Goal: Task Accomplishment & Management: Manage account settings

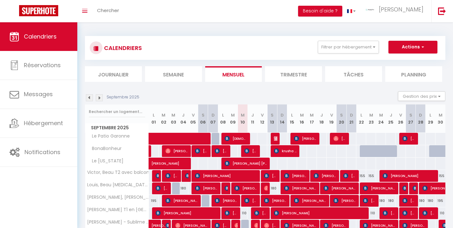
select select
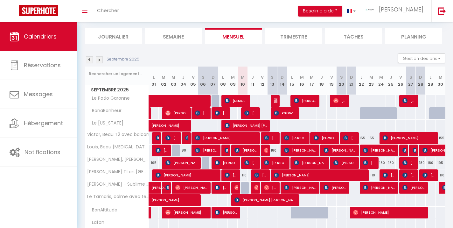
click at [272, 187] on span "[PERSON_NAME]" at bounding box center [270, 188] width 13 height 12
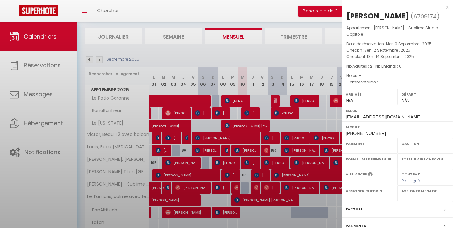
select select "OK"
select select "0"
select select "1"
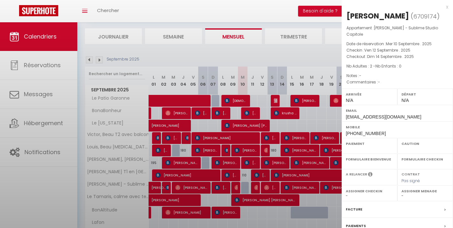
select select
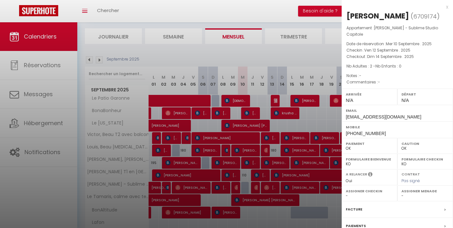
select select "19658"
click at [300, 189] on div at bounding box center [226, 114] width 453 height 228
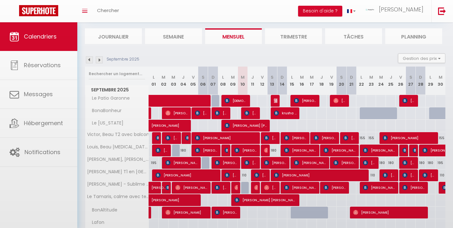
click at [300, 189] on body "🟢 Des questions ou besoin d'assistance pour la migration AirBnB? Connectez-vous…" at bounding box center [226, 164] width 453 height 360
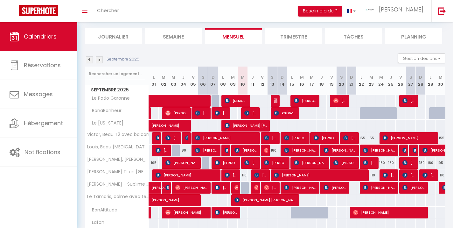
click at [300, 189] on span "[PERSON_NAME]" at bounding box center [300, 188] width 33 height 12
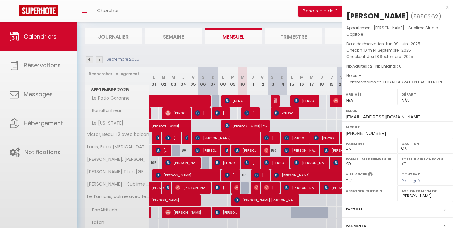
select select "KO"
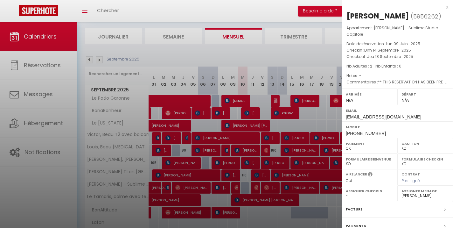
click at [260, 101] on div at bounding box center [226, 114] width 453 height 228
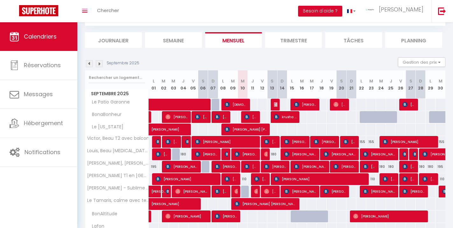
scroll to position [34, 0]
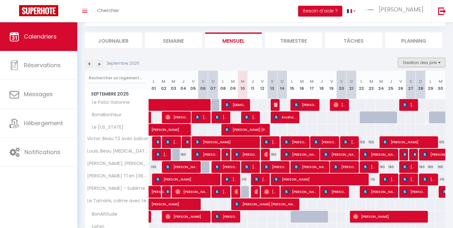
click at [411, 65] on button "Gestion des prix" at bounding box center [421, 63] width 47 height 10
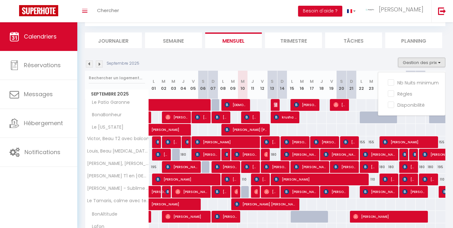
click at [412, 62] on button "Gestion des prix" at bounding box center [421, 63] width 47 height 10
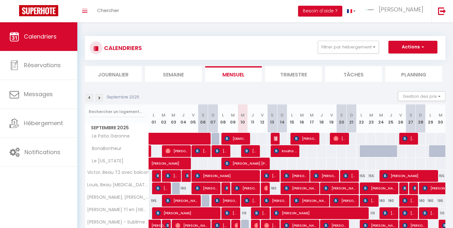
scroll to position [0, 0]
click at [358, 43] on button "Filtrer par hébergement" at bounding box center [348, 47] width 61 height 13
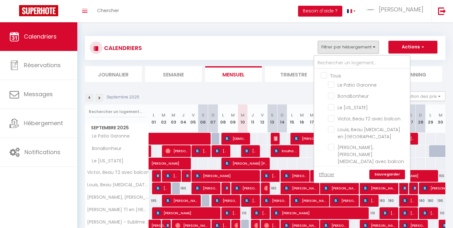
click at [332, 75] on input "Tous" at bounding box center [369, 75] width 96 height 6
checkbox input "true"
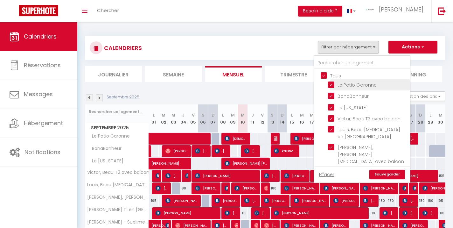
checkbox input "true"
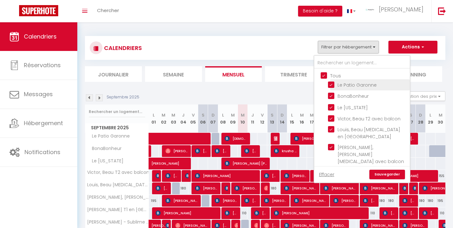
checkbox input "true"
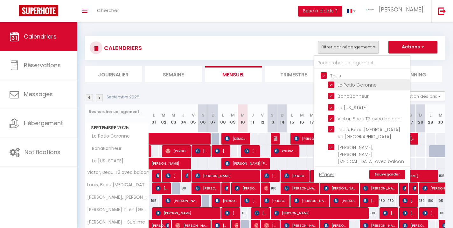
checkbox input "true"
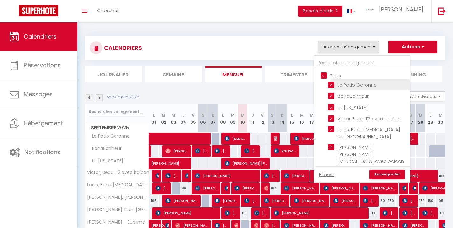
checkbox input "true"
click at [331, 85] on input "Le Patio Garonne" at bounding box center [368, 84] width 80 height 6
checkbox input "false"
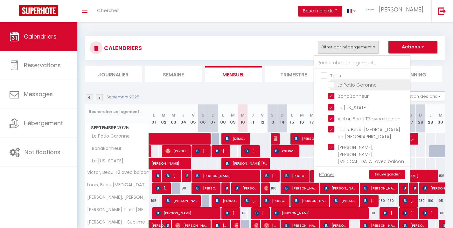
checkbox input "false"
click at [332, 116] on input "Victor, Beau T2 avec balcon" at bounding box center [368, 118] width 80 height 6
checkbox input "false"
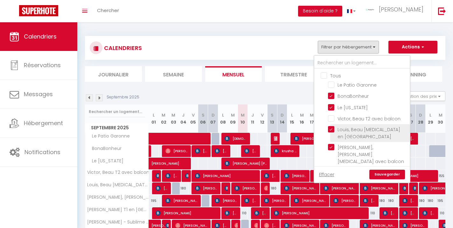
click at [332, 130] on input "Louis, Beau [MEDICAL_DATA] en [GEOGRAPHIC_DATA]" at bounding box center [368, 129] width 80 height 6
checkbox input "false"
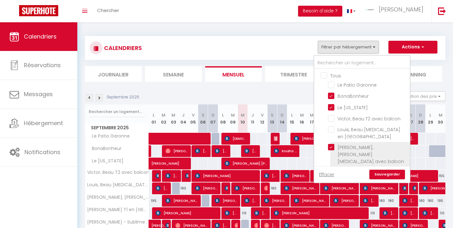
click at [332, 144] on input "[PERSON_NAME], [PERSON_NAME] [MEDICAL_DATA] avec balcon" at bounding box center [368, 147] width 80 height 6
checkbox input "false"
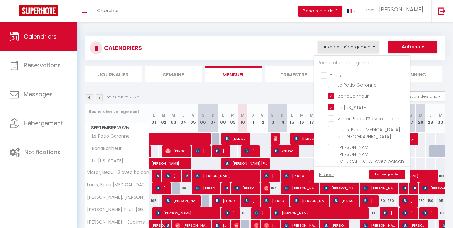
click at [332, 169] on input "[PERSON_NAME] T1 en [GEOGRAPHIC_DATA]" at bounding box center [368, 172] width 80 height 6
checkbox input "false"
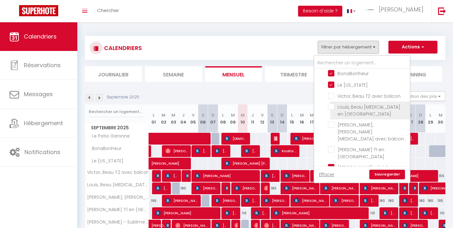
scroll to position [24, 0]
click at [387, 174] on link "Sauvegarder" at bounding box center [388, 175] width 36 height 10
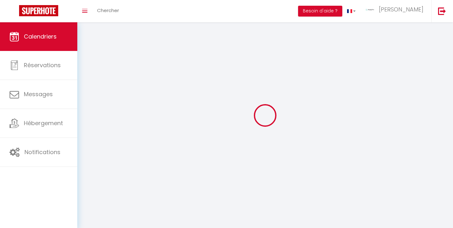
select select "KO"
select select "0"
select select "19658"
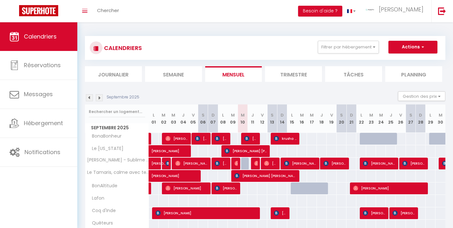
click at [179, 139] on span "[PERSON_NAME]" at bounding box center [177, 138] width 23 height 12
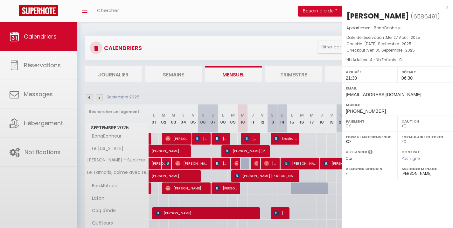
select select "OK"
select select
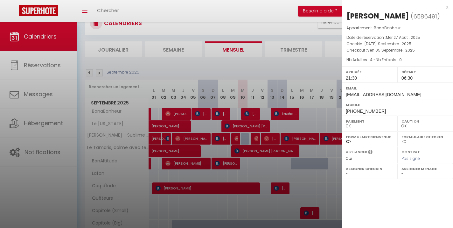
scroll to position [21, 0]
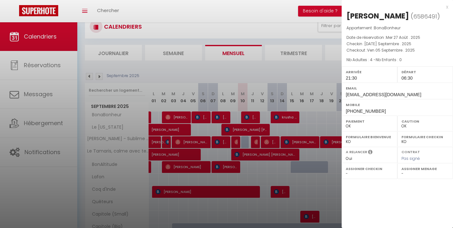
click at [253, 74] on div at bounding box center [226, 114] width 453 height 228
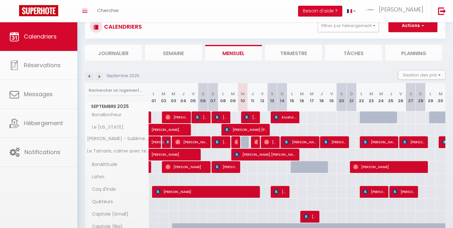
click at [253, 74] on div at bounding box center [226, 114] width 453 height 228
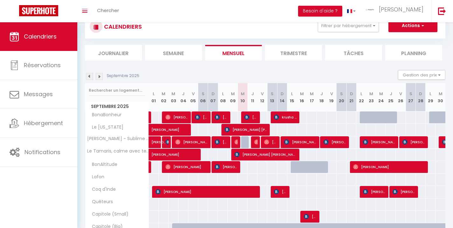
click at [176, 130] on span "[PERSON_NAME]" at bounding box center [181, 126] width 59 height 12
select select "0"
select select "19658"
